Goal: Information Seeking & Learning: Learn about a topic

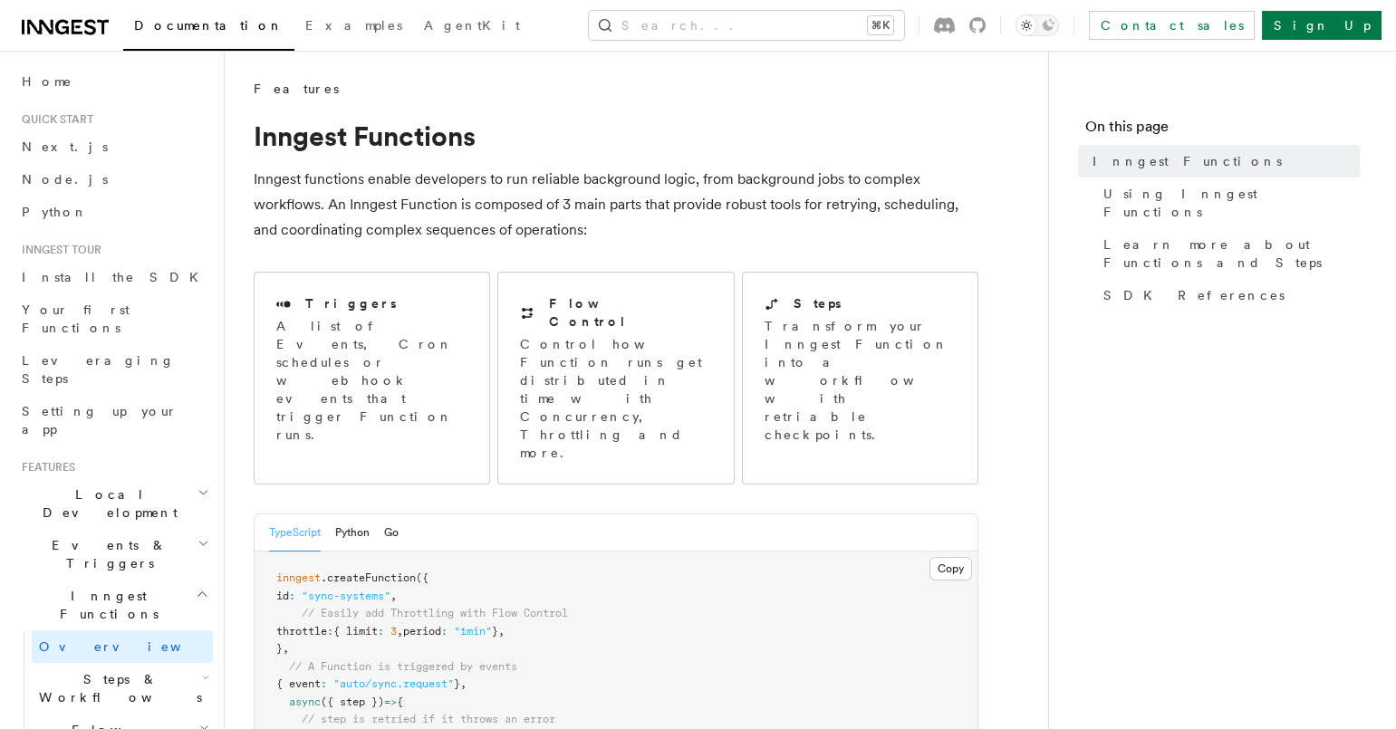
click at [124, 670] on span "Steps & Workflows" at bounding box center [117, 688] width 170 height 36
click at [104, 723] on span "Overview" at bounding box center [149, 730] width 187 height 14
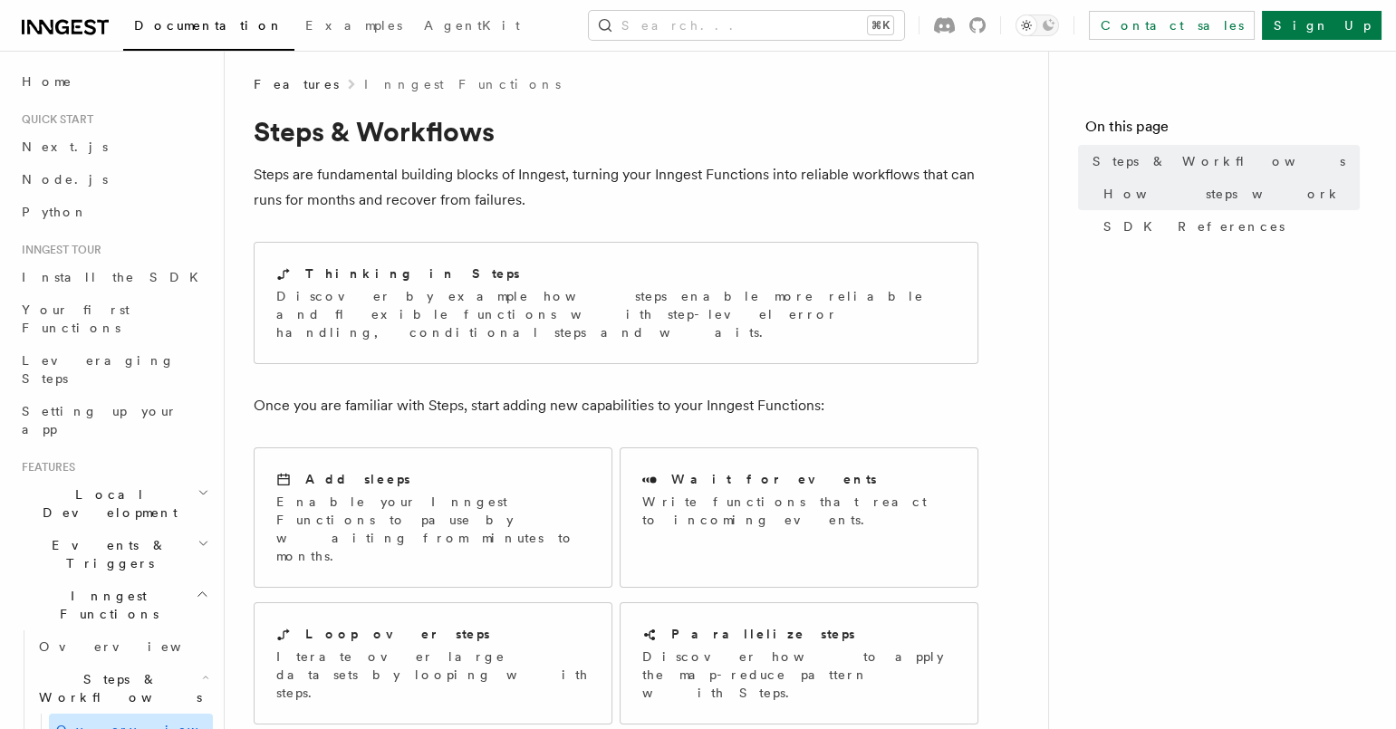
scroll to position [6, 0]
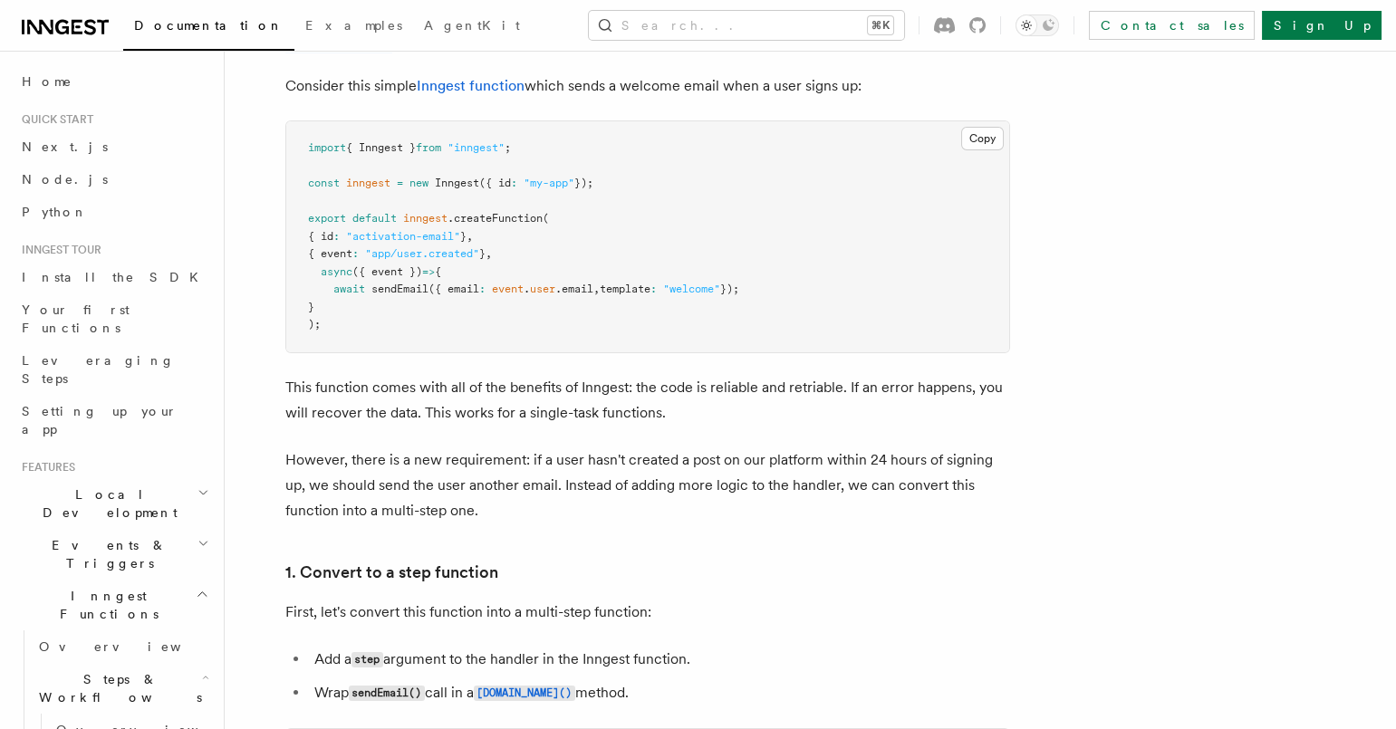
scroll to position [652, 0]
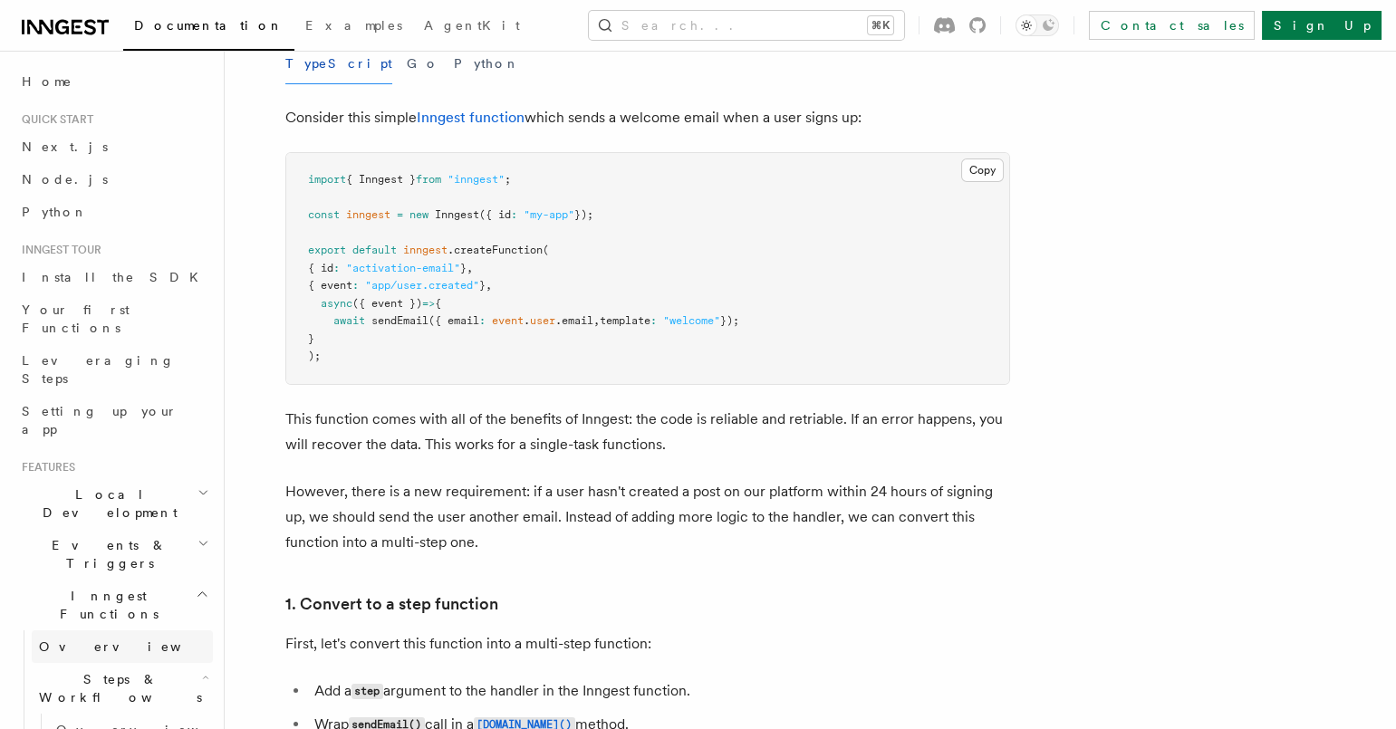
click at [73, 639] on span "Overview" at bounding box center [132, 646] width 187 height 14
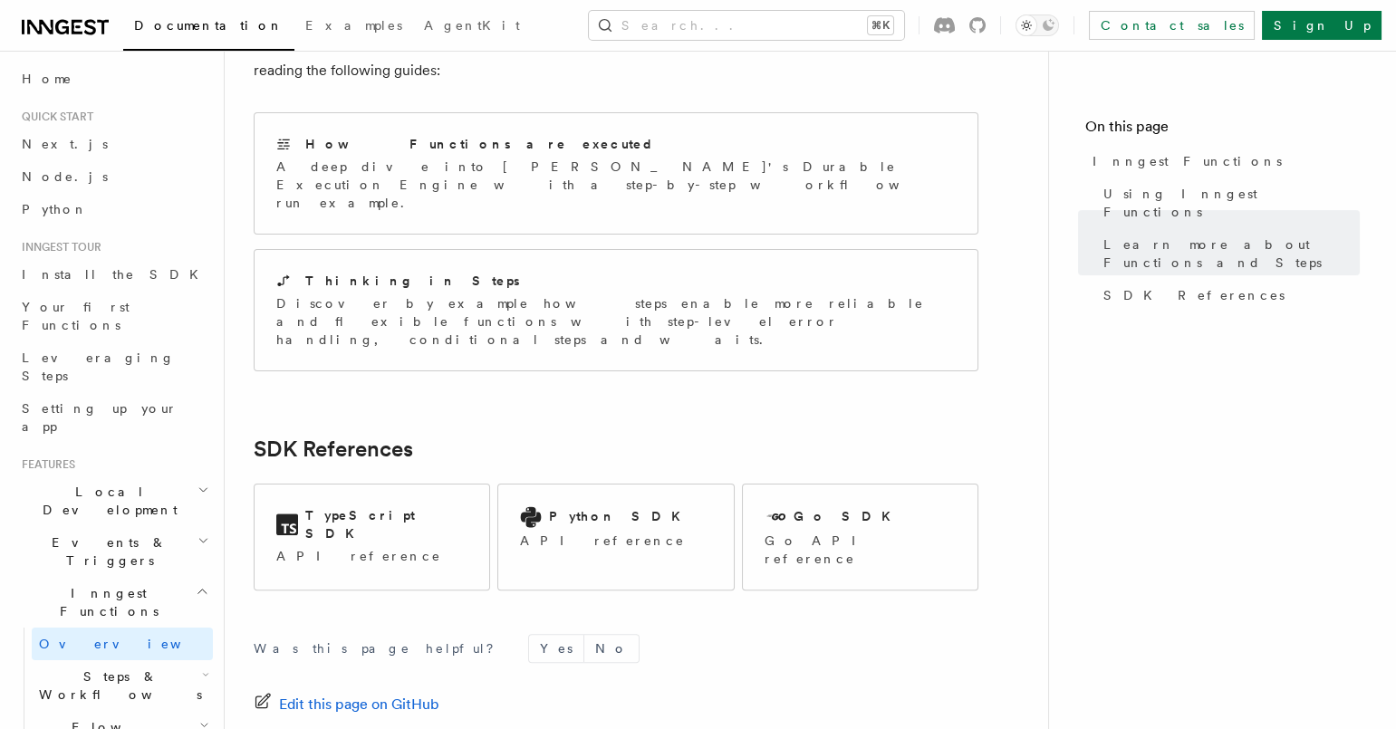
scroll to position [1425, 0]
click at [202, 668] on icon "button" at bounding box center [205, 675] width 7 height 14
click at [99, 720] on span "Overview" at bounding box center [149, 727] width 187 height 14
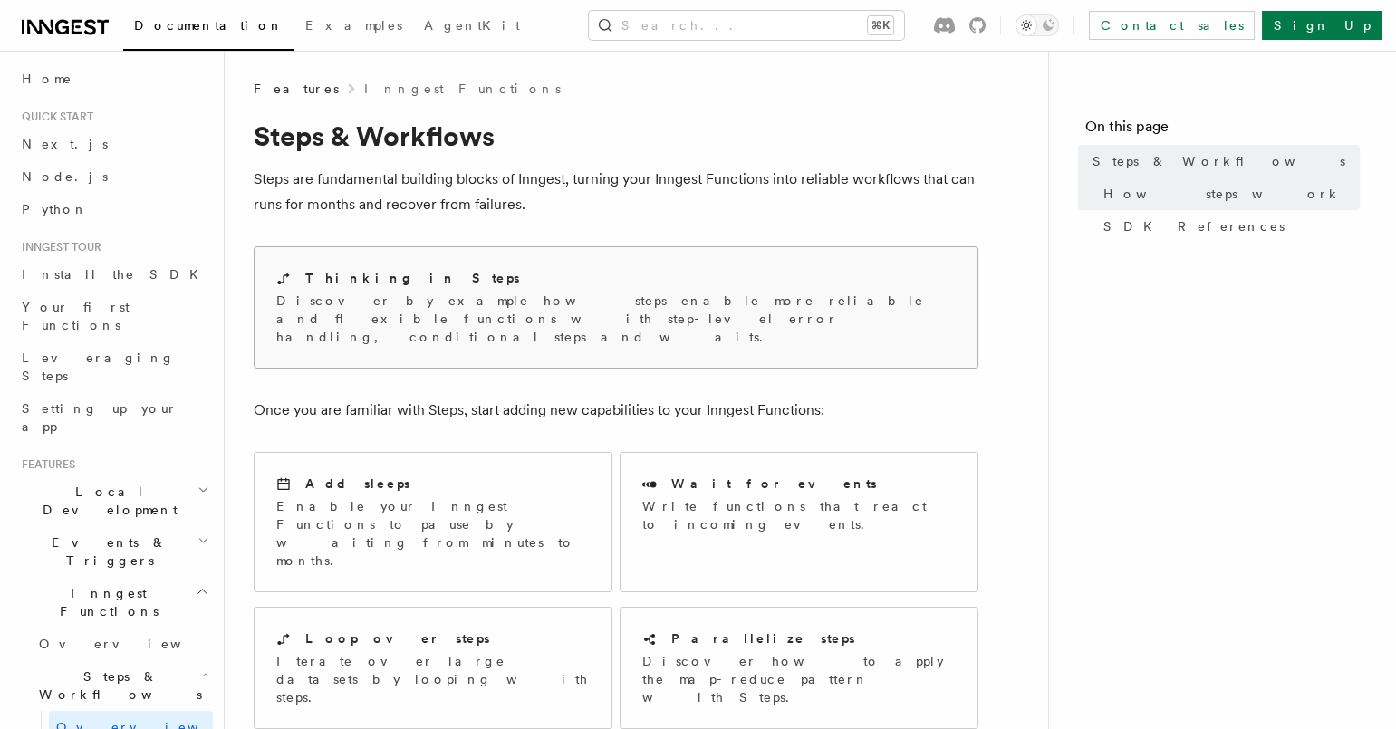
click at [497, 325] on p "Discover by example how steps enable more reliable and flexible functions with …" at bounding box center [615, 319] width 679 height 54
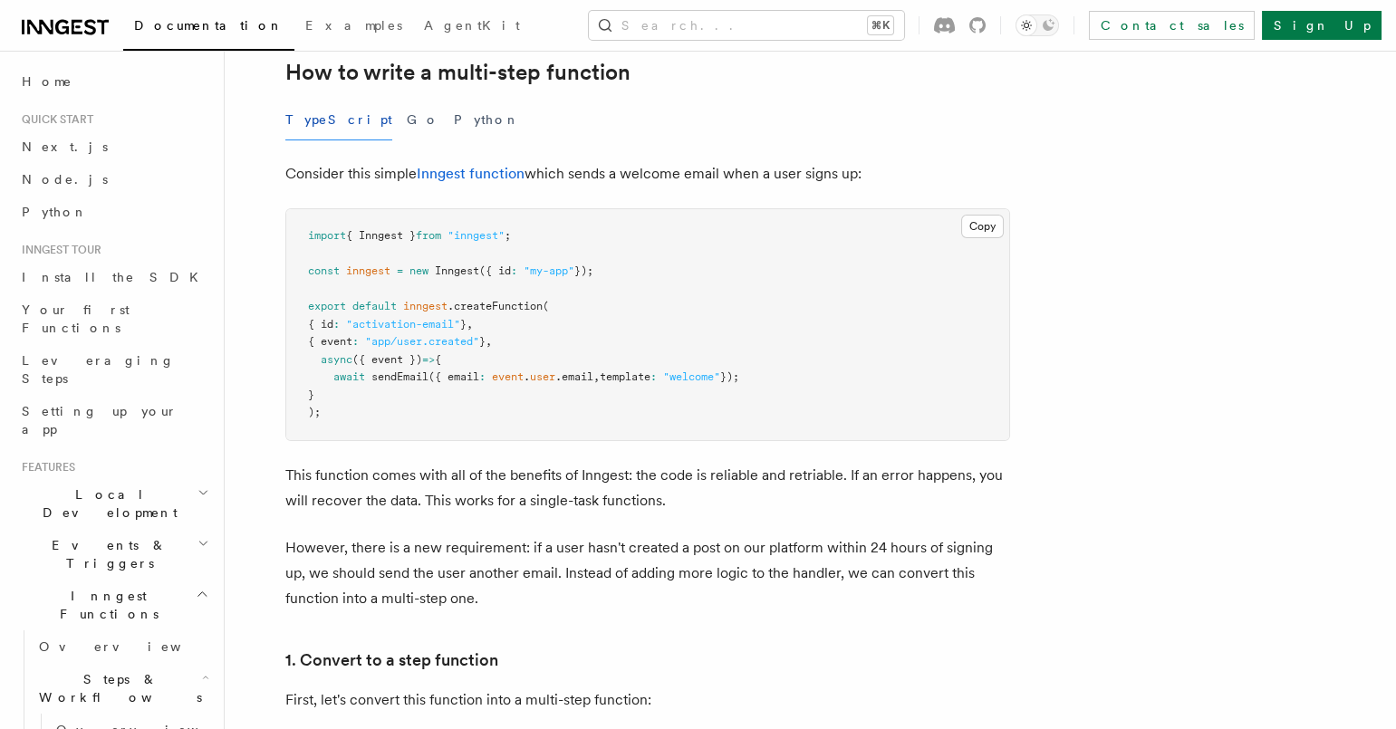
scroll to position [598, 0]
click at [486, 171] on link "Inngest function" at bounding box center [471, 171] width 108 height 17
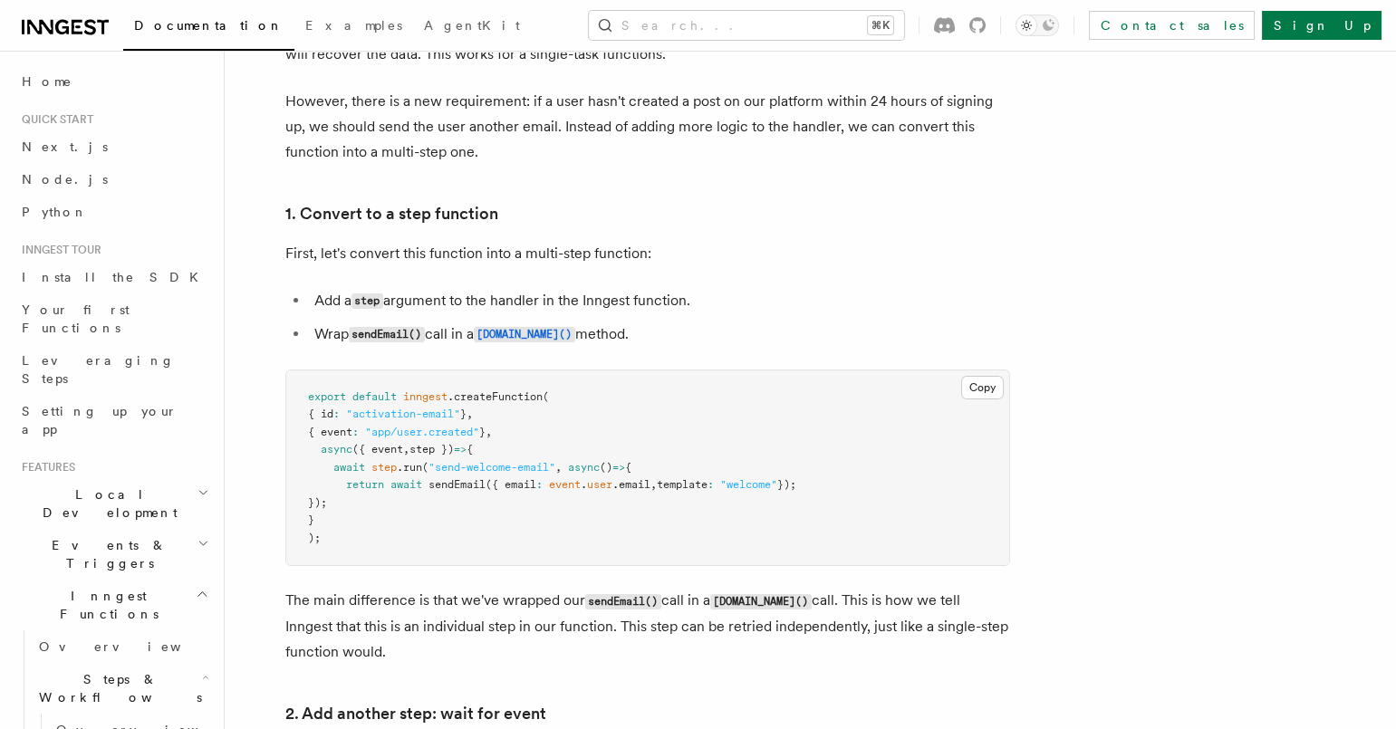
scroll to position [1040, 0]
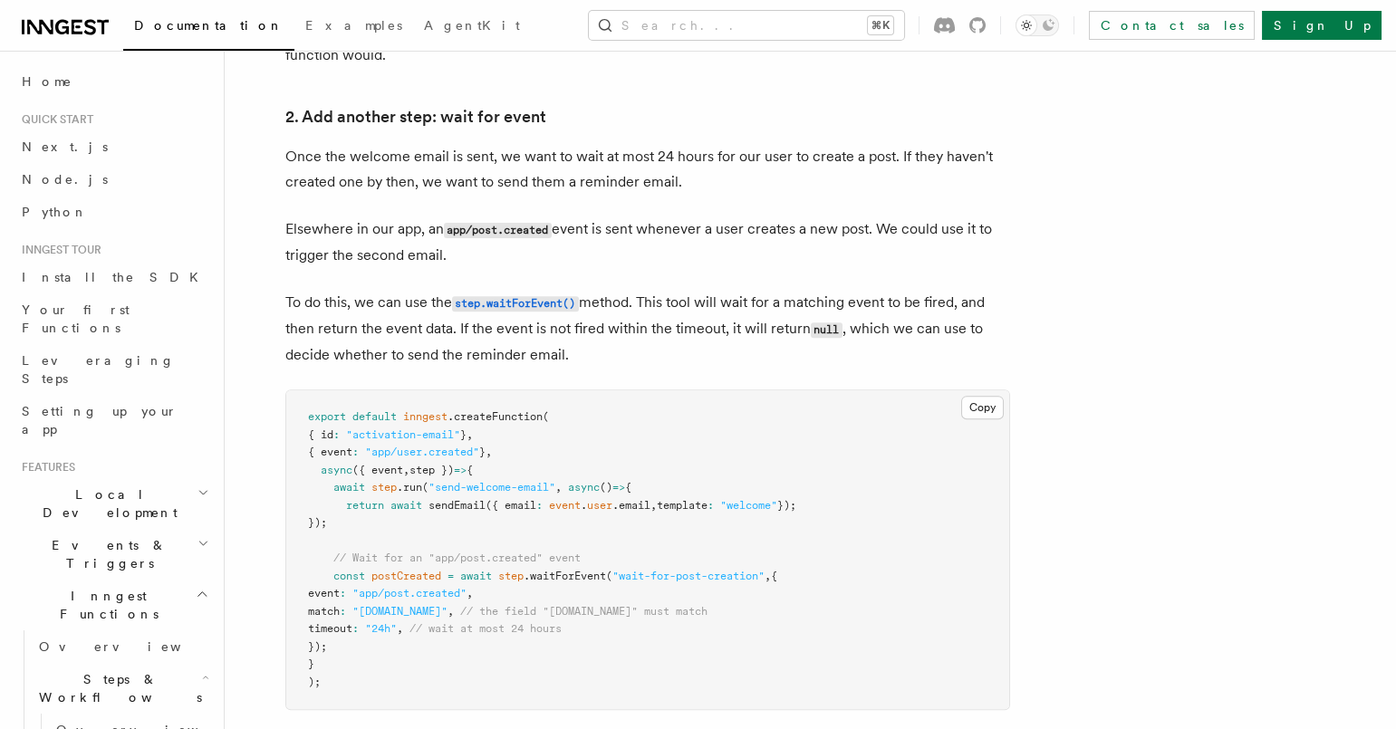
scroll to position [1750, 0]
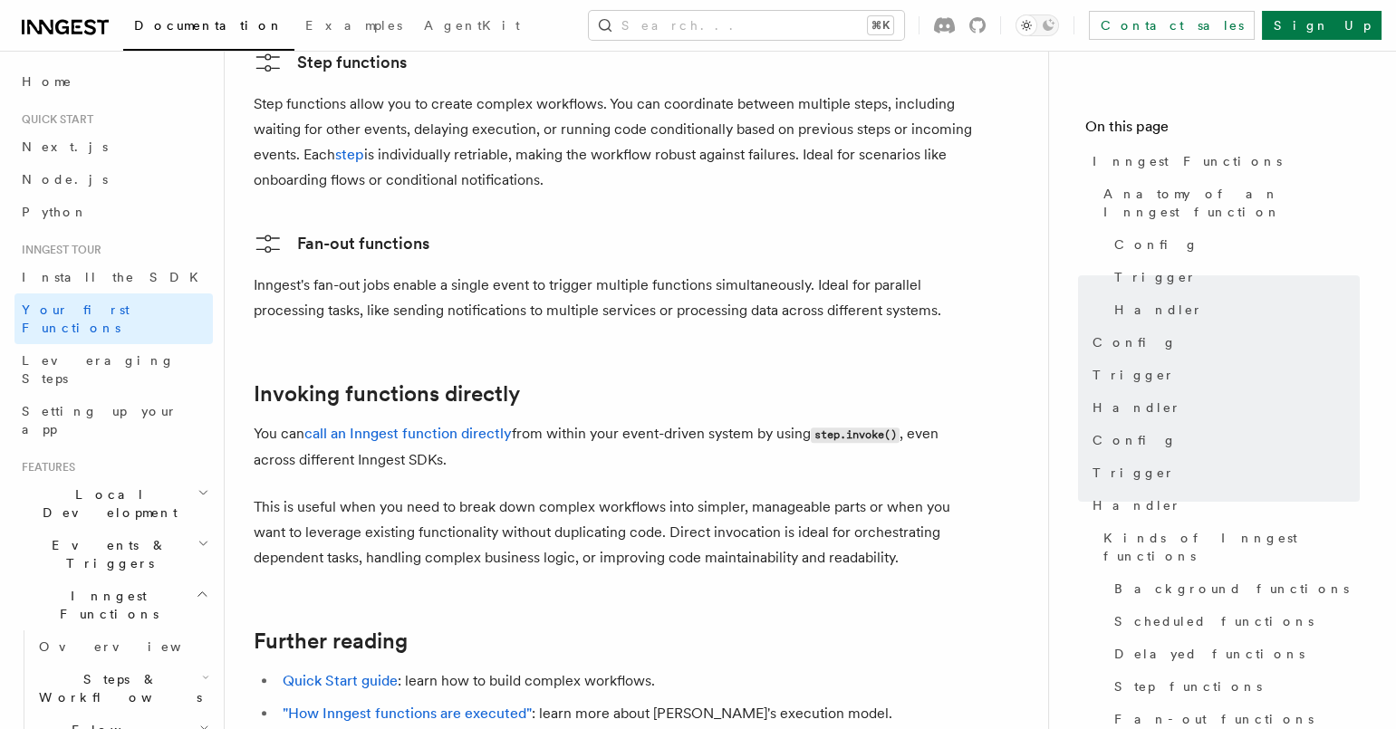
scroll to position [3713, 0]
